Goal: Task Accomplishment & Management: Manage account settings

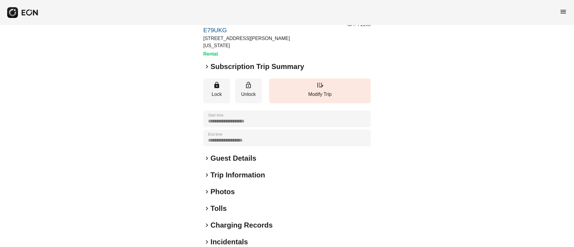
scroll to position [51, 0]
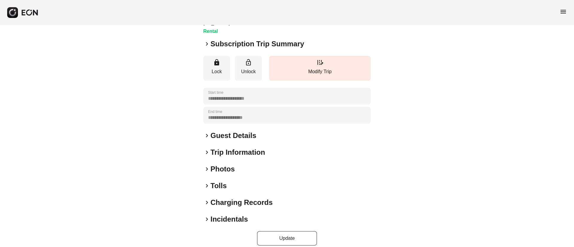
click at [253, 164] on div "keyboard_arrow_right Photos" at bounding box center [286, 169] width 167 height 10
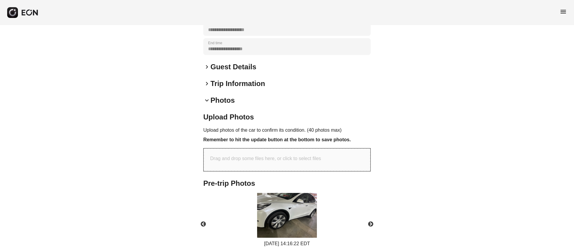
scroll to position [178, 0]
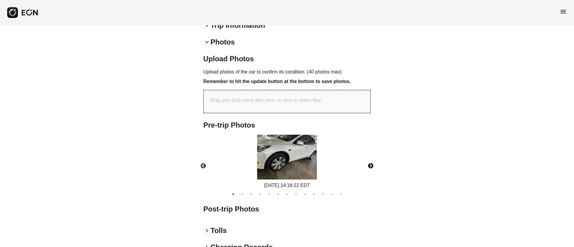
click at [368, 159] on button "Next" at bounding box center [370, 166] width 21 height 21
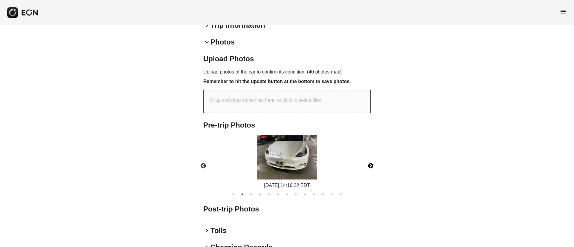
click at [286, 166] on img at bounding box center [287, 157] width 60 height 45
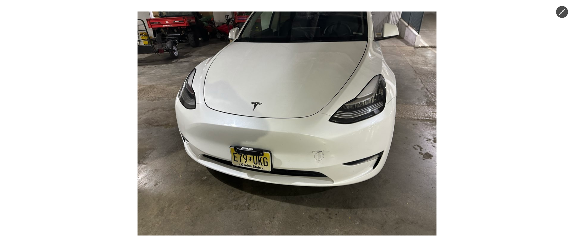
click at [260, 161] on img at bounding box center [286, 124] width 299 height 224
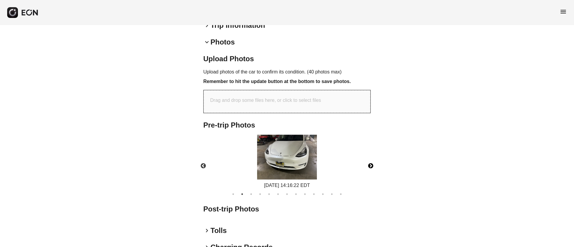
click at [262, 155] on img at bounding box center [287, 157] width 60 height 45
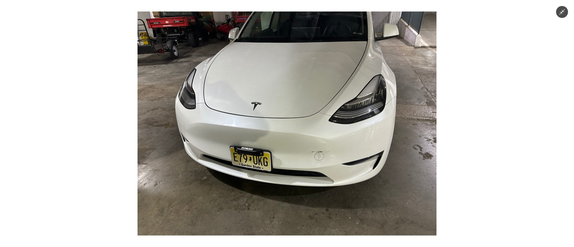
click at [293, 144] on img at bounding box center [286, 124] width 299 height 224
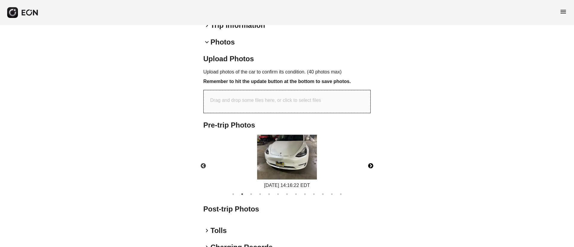
click at [369, 157] on button "Next" at bounding box center [370, 166] width 21 height 21
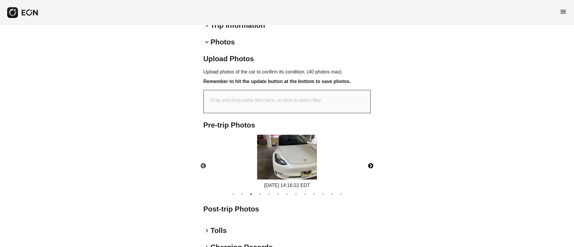
click at [369, 157] on button "Next" at bounding box center [370, 166] width 21 height 21
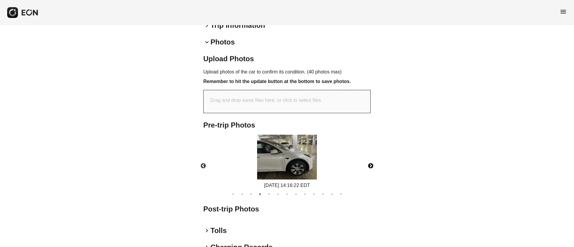
click at [369, 157] on button "Next" at bounding box center [370, 166] width 21 height 21
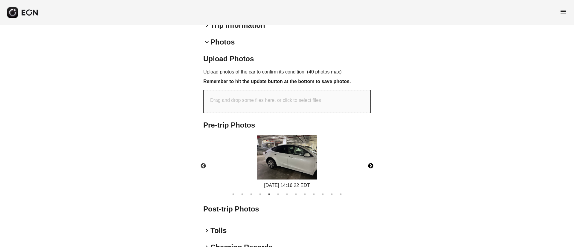
click at [369, 157] on button "Next" at bounding box center [370, 166] width 21 height 21
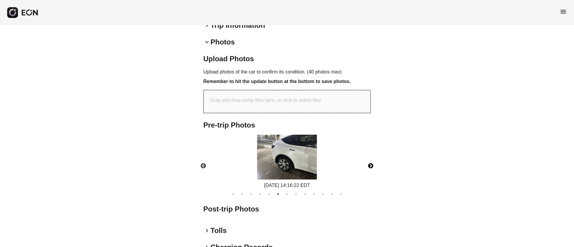
click at [369, 157] on button "Next" at bounding box center [370, 166] width 21 height 21
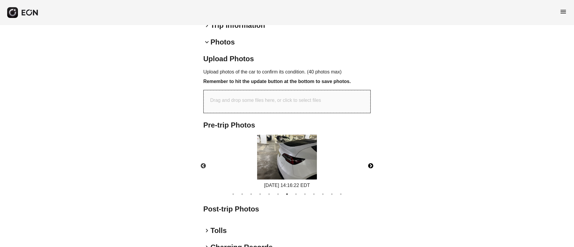
click at [369, 157] on button "Next" at bounding box center [370, 166] width 21 height 21
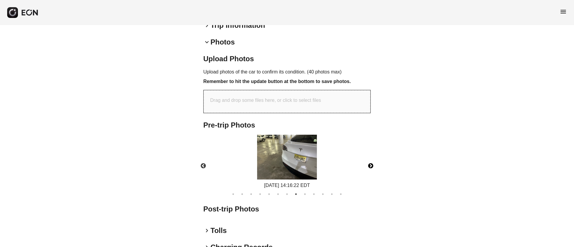
click at [369, 157] on button "Next" at bounding box center [370, 166] width 21 height 21
